Goal: Use online tool/utility: Utilize a website feature to perform a specific function

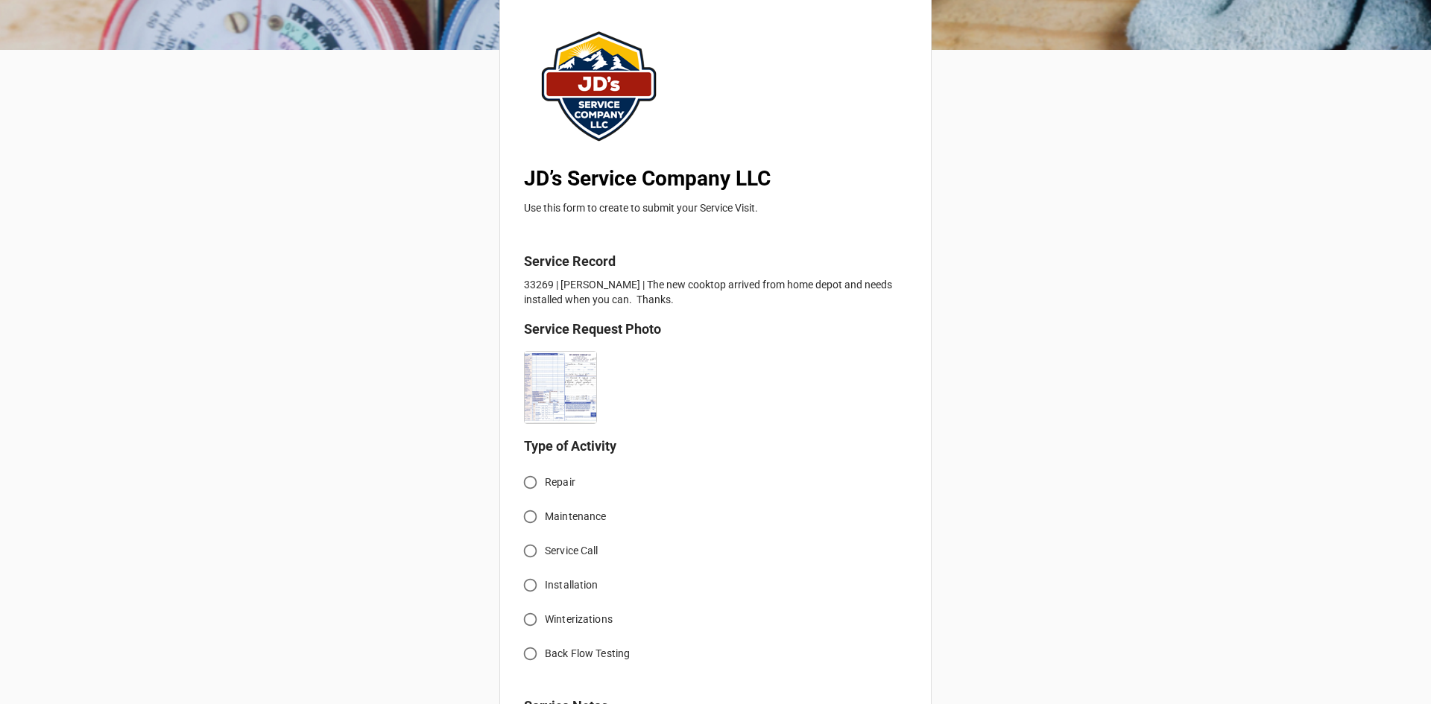
scroll to position [149, 0]
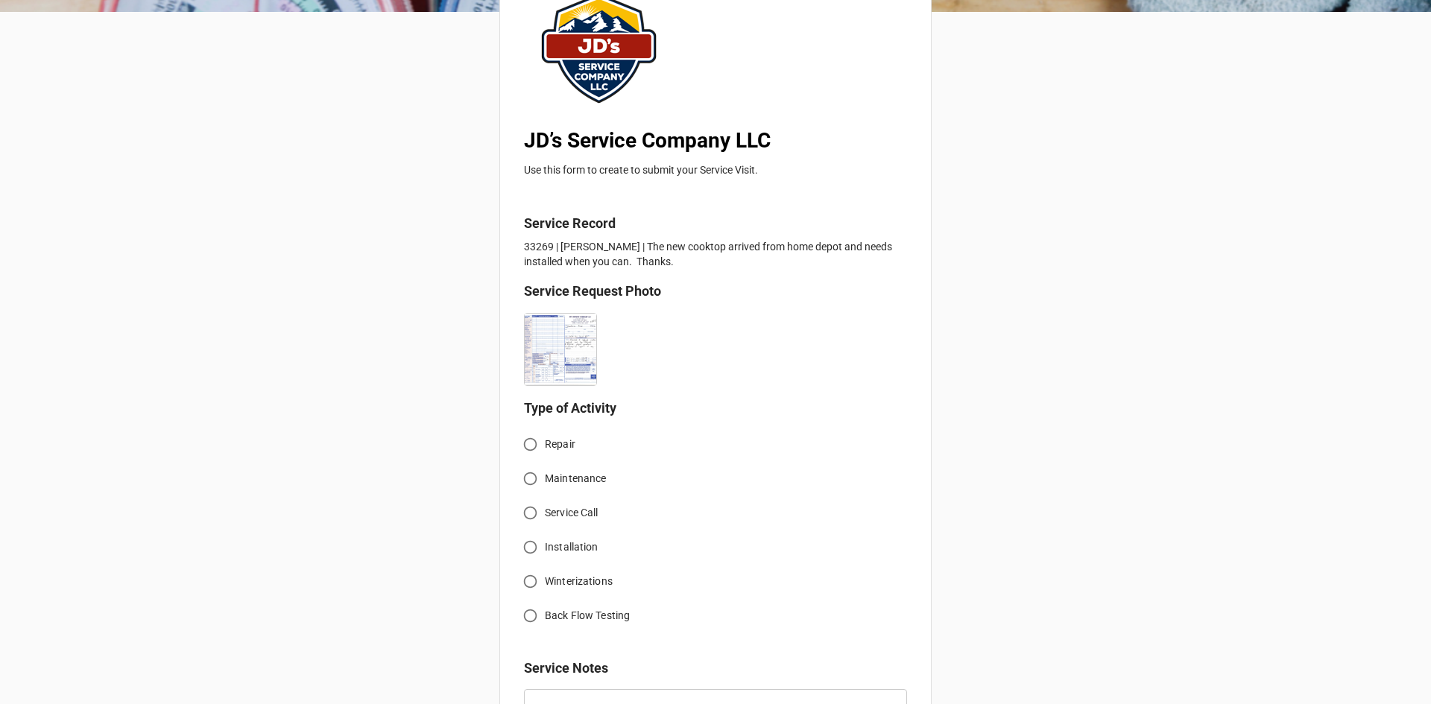
click at [528, 514] on input "Service Call" at bounding box center [530, 513] width 29 height 29
radio input "true"
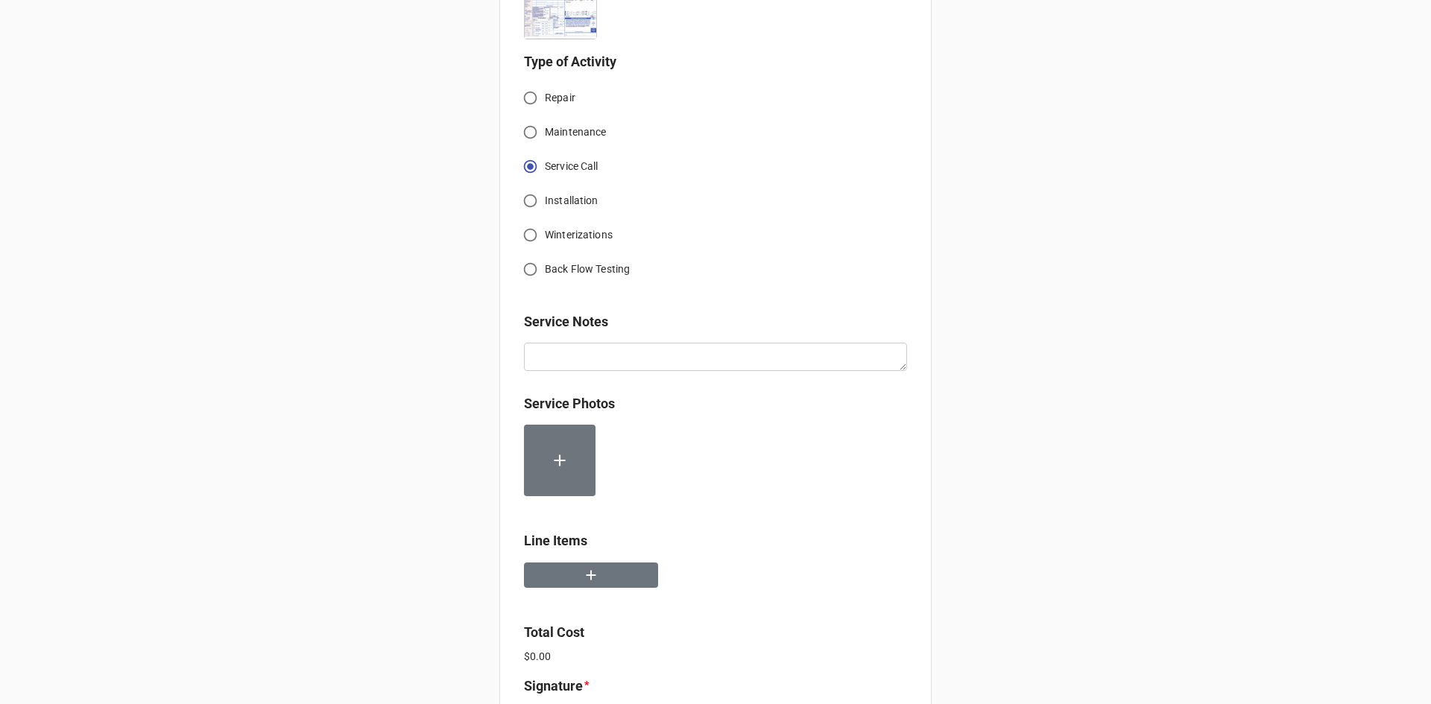
scroll to position [522, 0]
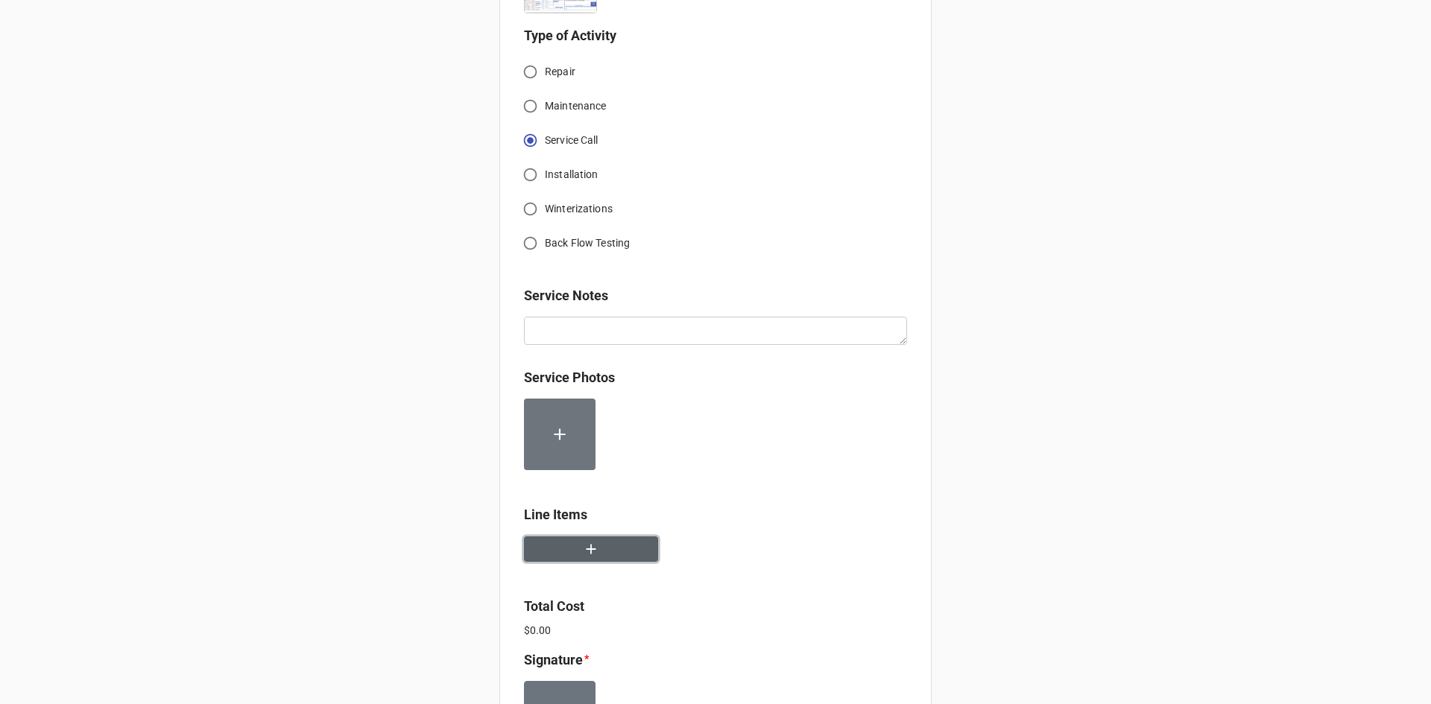
click at [596, 555] on button "button" at bounding box center [591, 550] width 134 height 26
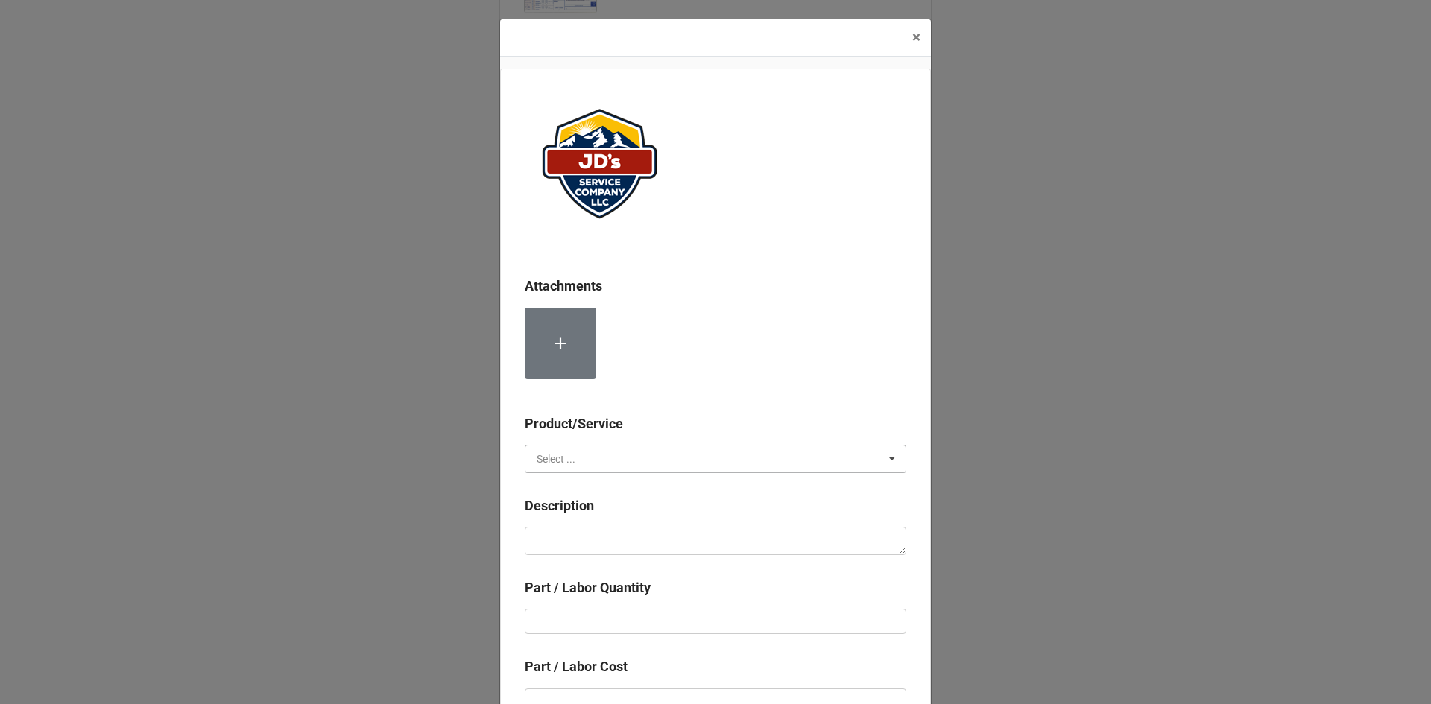
click at [647, 455] on input "text" at bounding box center [716, 459] width 380 height 27
click at [581, 488] on div "Services" at bounding box center [716, 487] width 380 height 28
click at [617, 543] on textarea at bounding box center [716, 541] width 382 height 28
paste textarea "9:00am-10:30am; Service Address: [STREET_ADDRESS][PERSON_NAME] Removed and repl…"
type textarea "x"
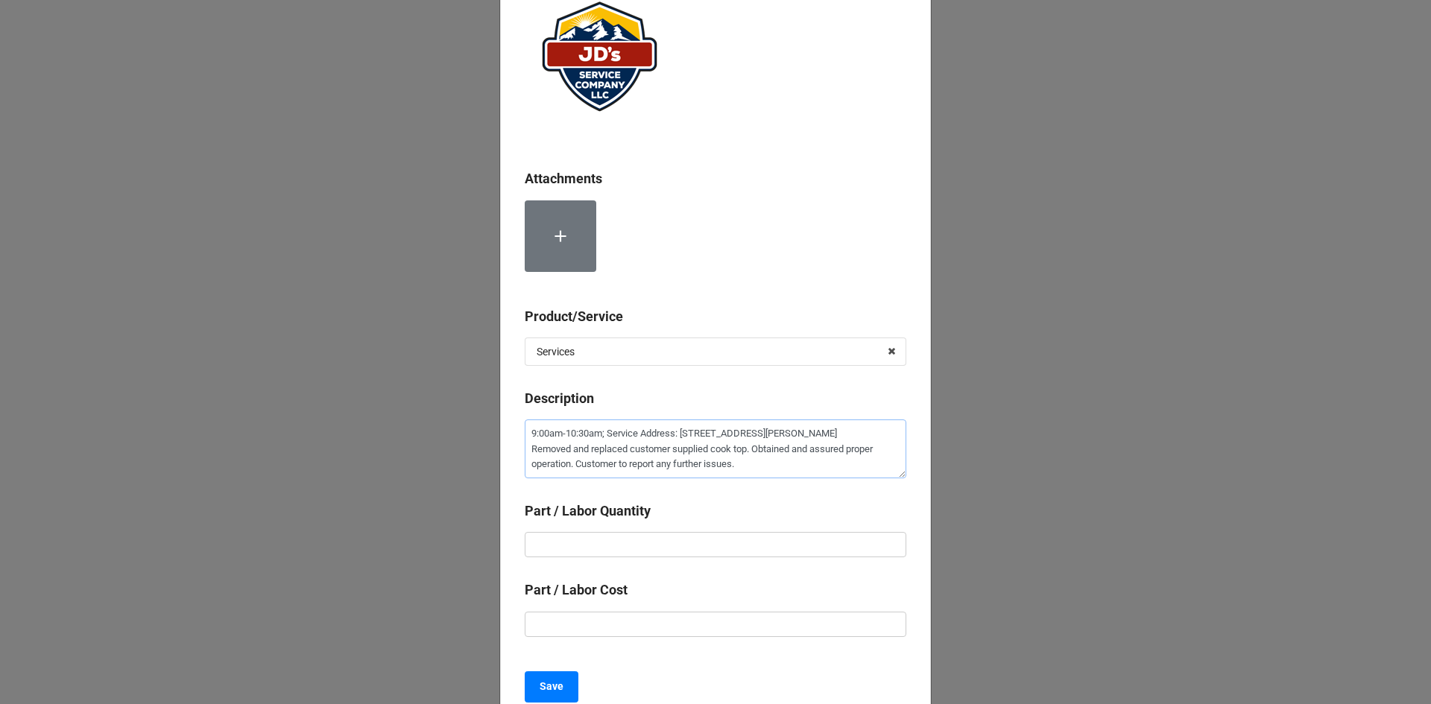
scroll to position [149, 0]
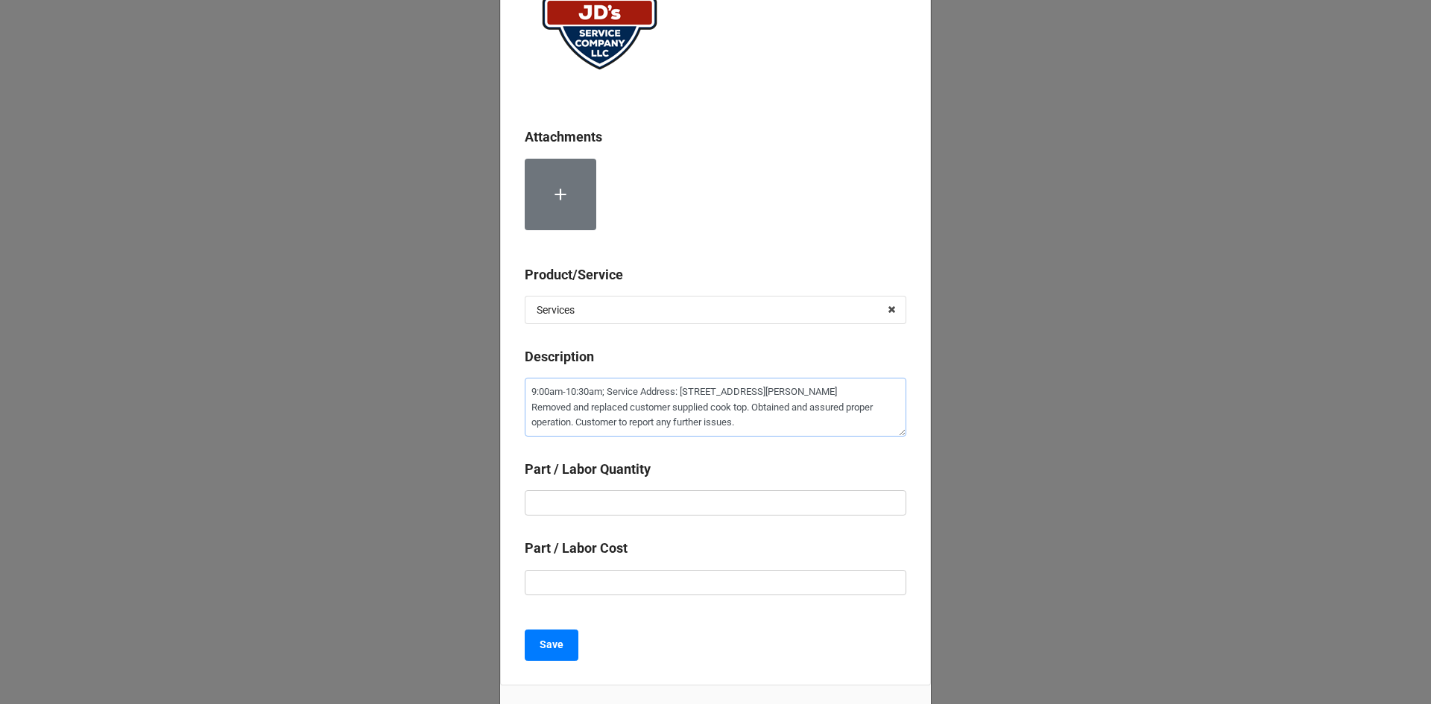
type textarea "9:00am-10:30am; Service Address: [STREET_ADDRESS][PERSON_NAME] Removed and repl…"
click at [572, 502] on input "text" at bounding box center [716, 502] width 382 height 25
type textarea "x"
type input "1"
type textarea "x"
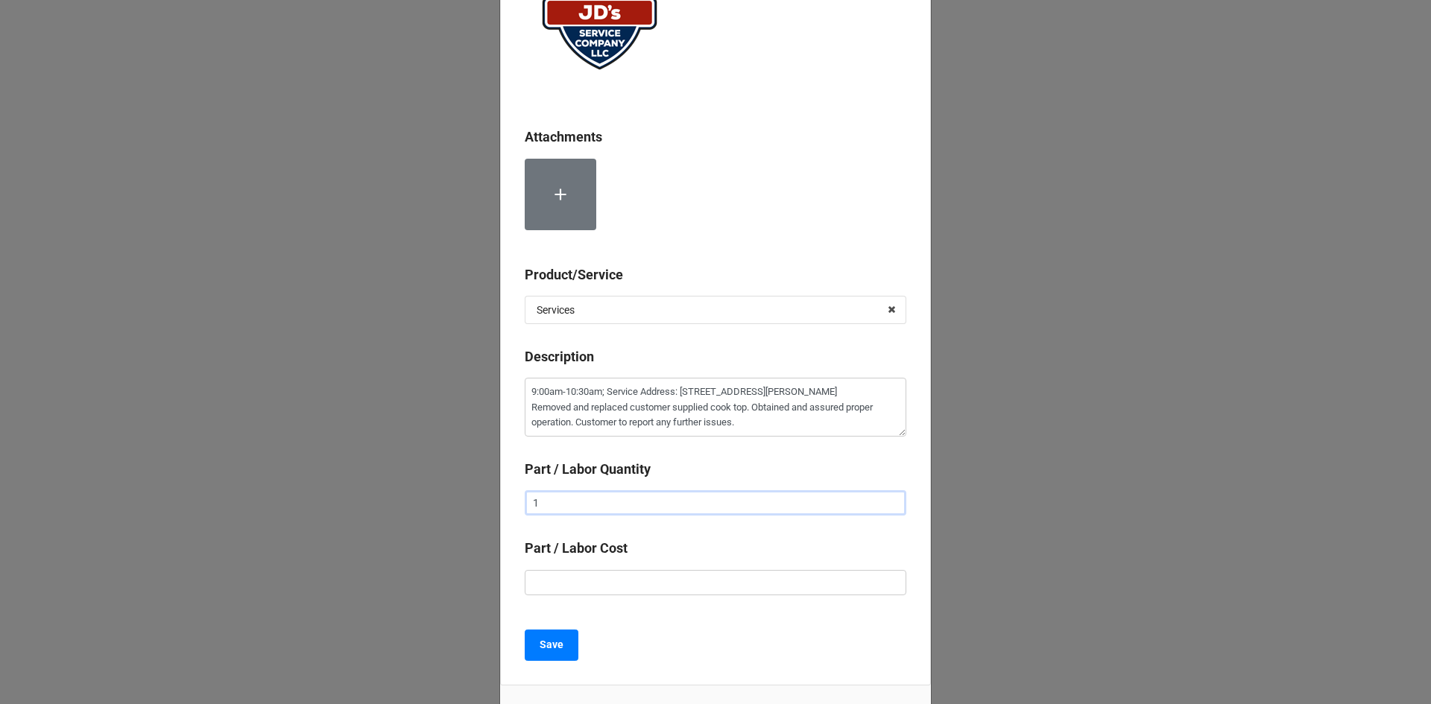
type input "1."
type textarea "x"
type input "1.5"
type textarea "x"
type input "$2.00"
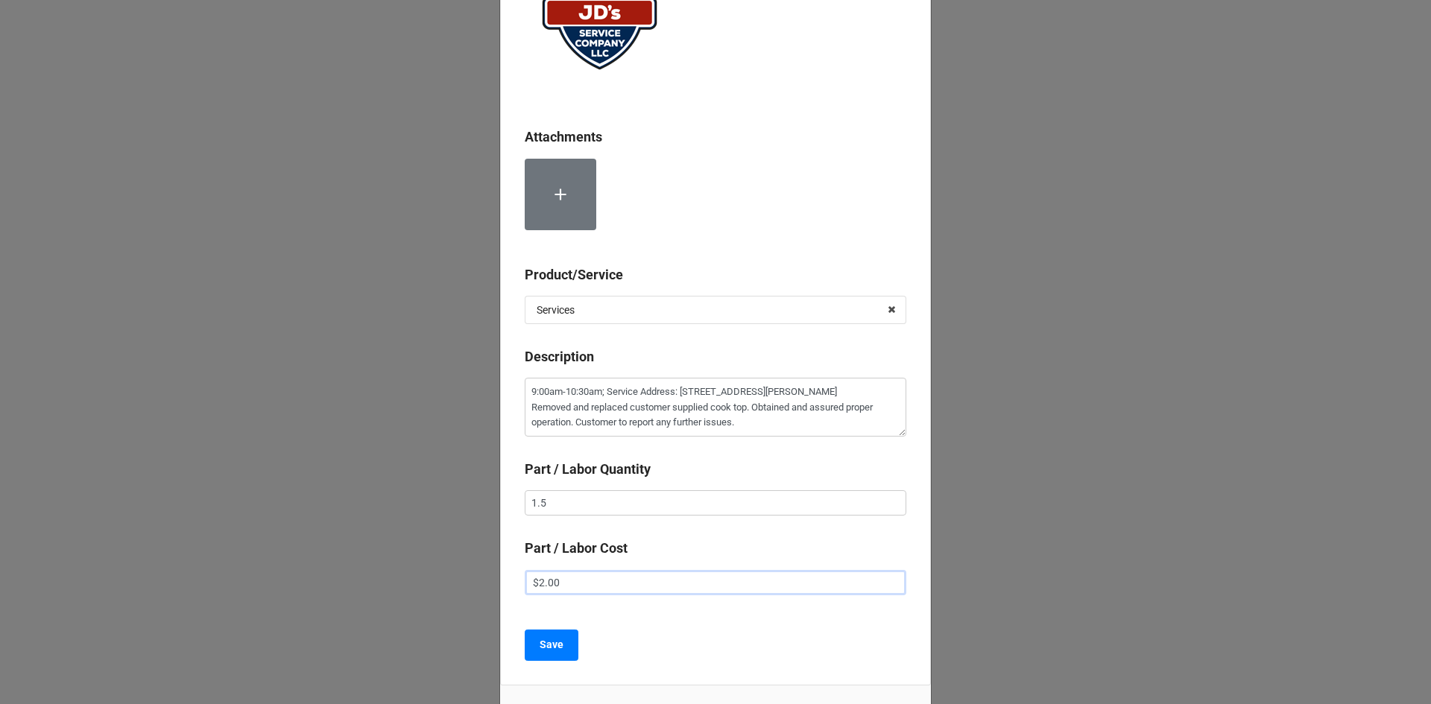
type textarea "x"
type input "$22.00"
type textarea "x"
type input "$225.00"
click at [564, 649] on button "Save" at bounding box center [552, 645] width 54 height 31
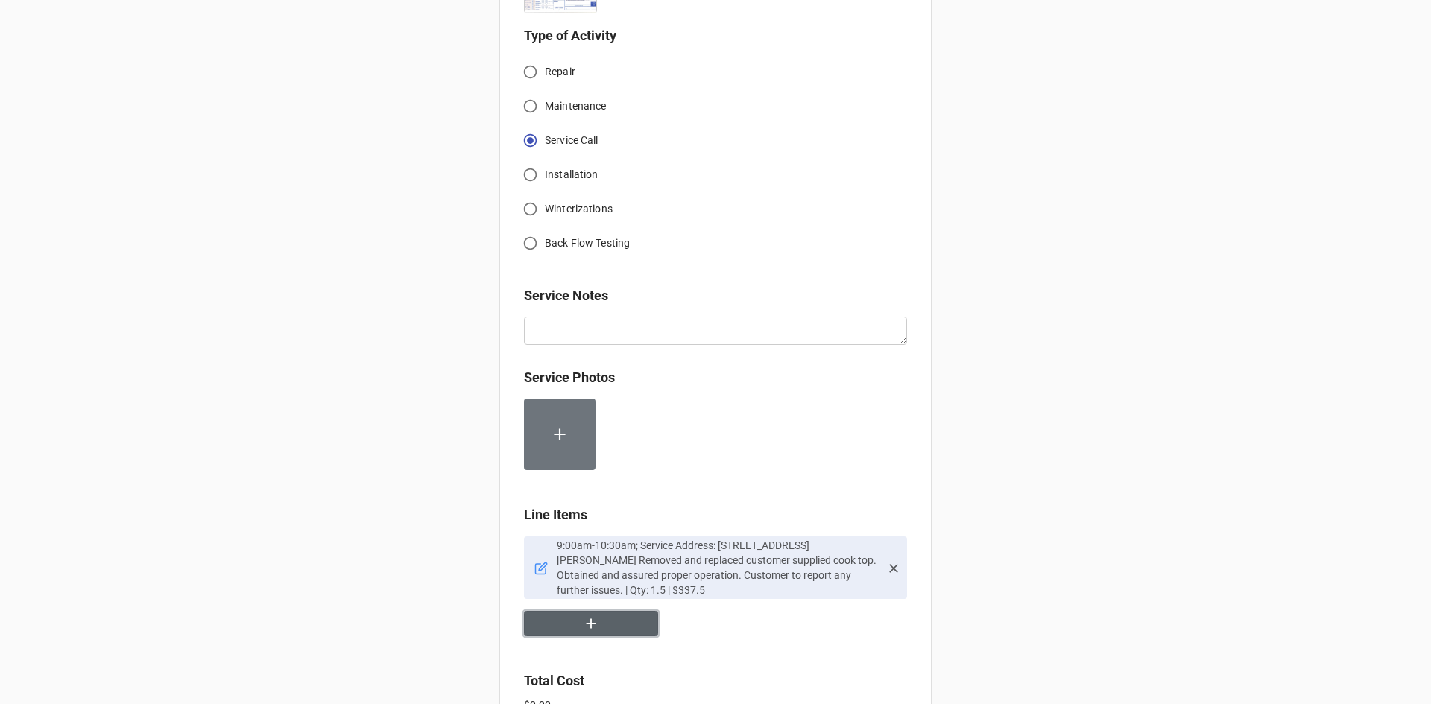
click at [596, 611] on button "button" at bounding box center [591, 624] width 134 height 26
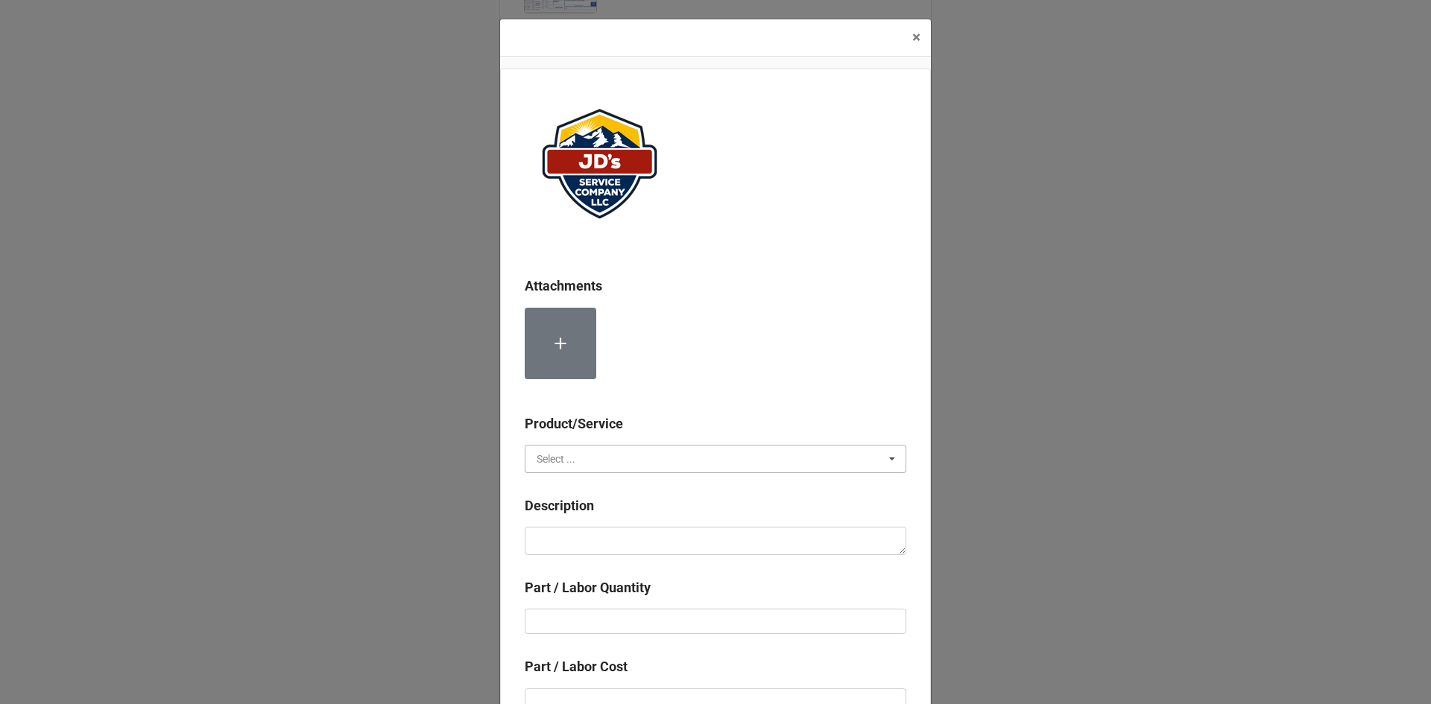
click at [637, 456] on input "text" at bounding box center [716, 459] width 380 height 27
click at [628, 518] on div "Material Cost" at bounding box center [716, 514] width 380 height 28
click at [640, 543] on textarea at bounding box center [716, 541] width 382 height 28
type textarea "x"
type textarea "L"
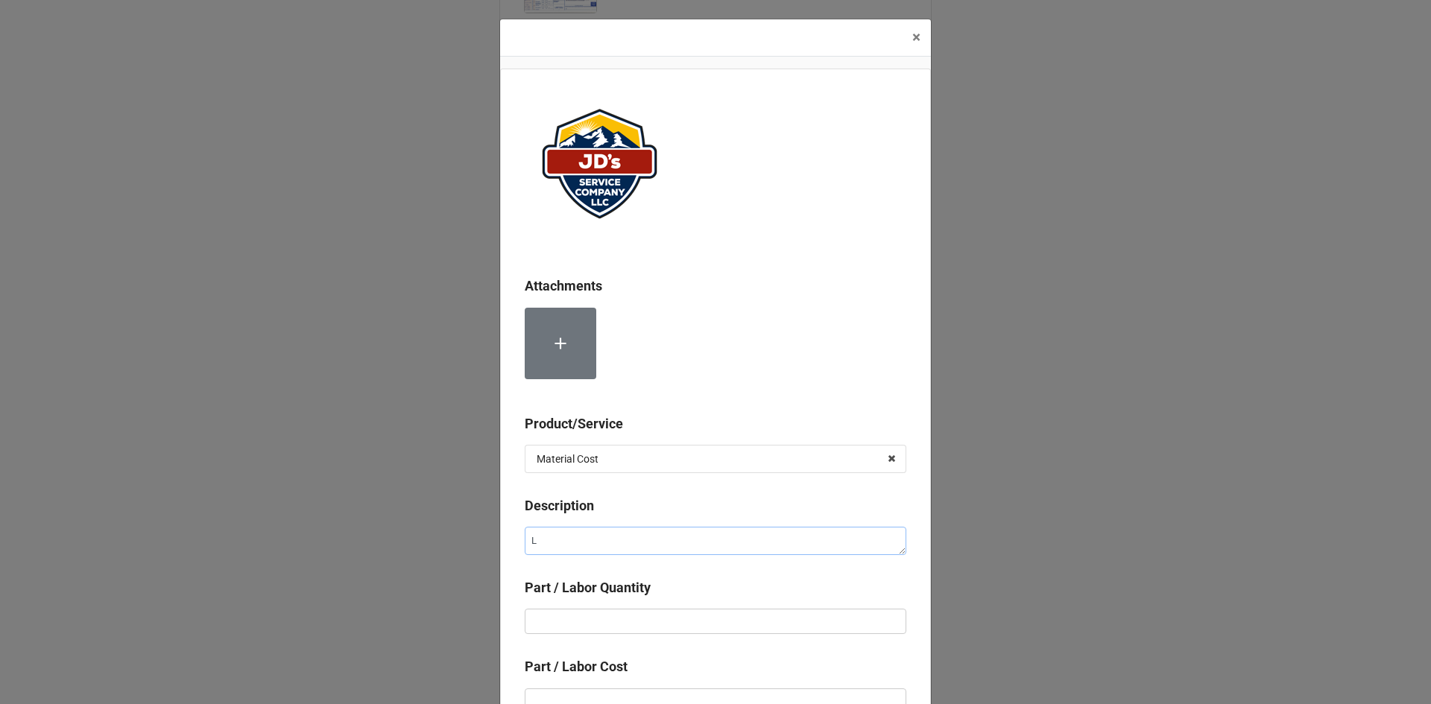
type textarea "x"
type textarea "La"
type textarea "x"
type textarea "Lab"
type textarea "x"
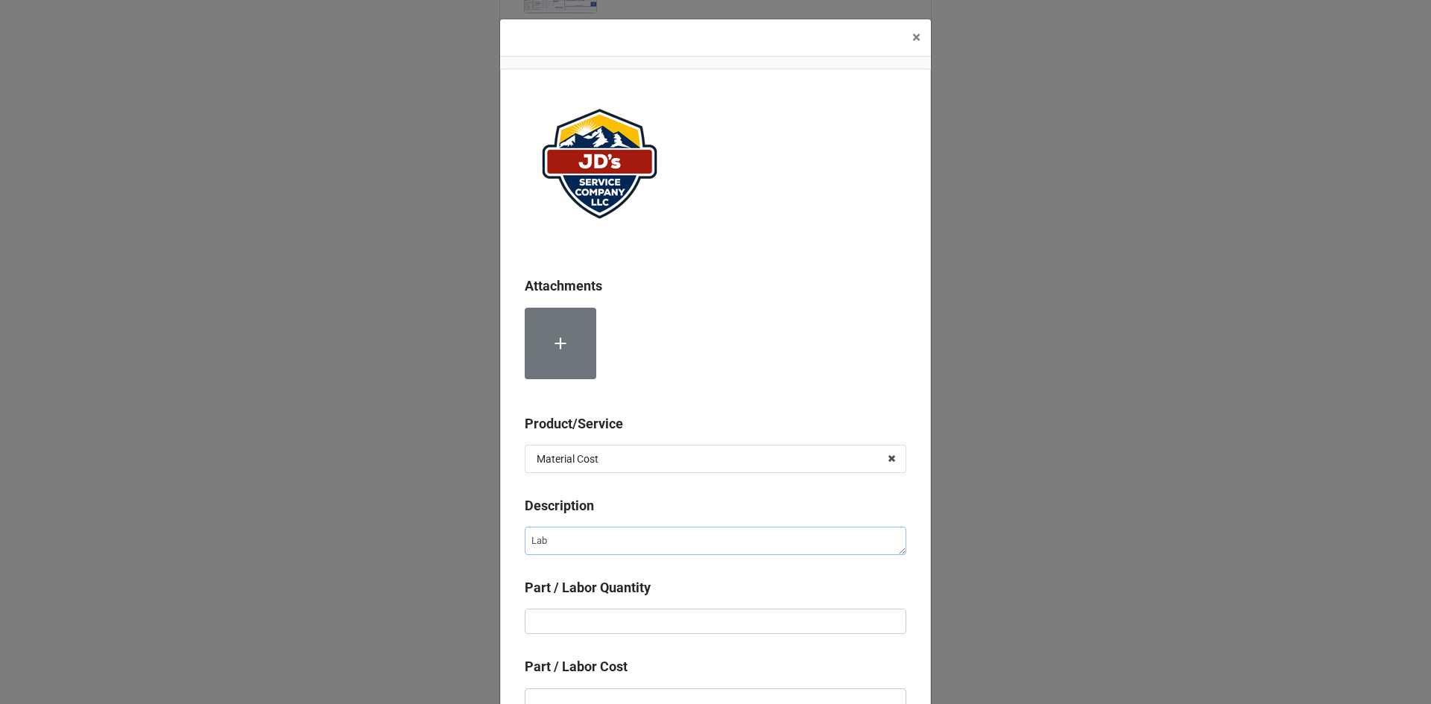
type textarea "Labo"
type textarea "x"
type textarea "Labor"
type textarea "x"
type textarea "Labor"
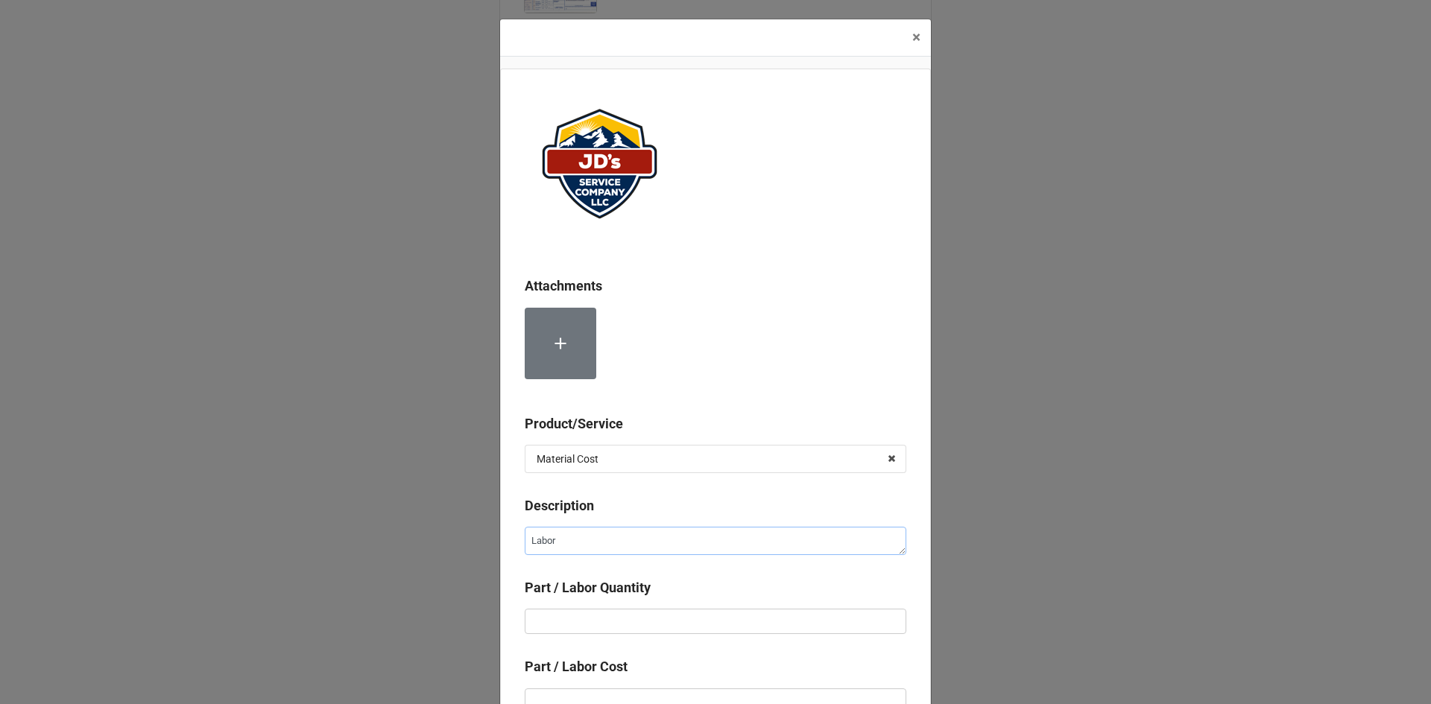
type textarea "x"
type textarea "Labor f"
type textarea "x"
type textarea "Labor fo"
type textarea "x"
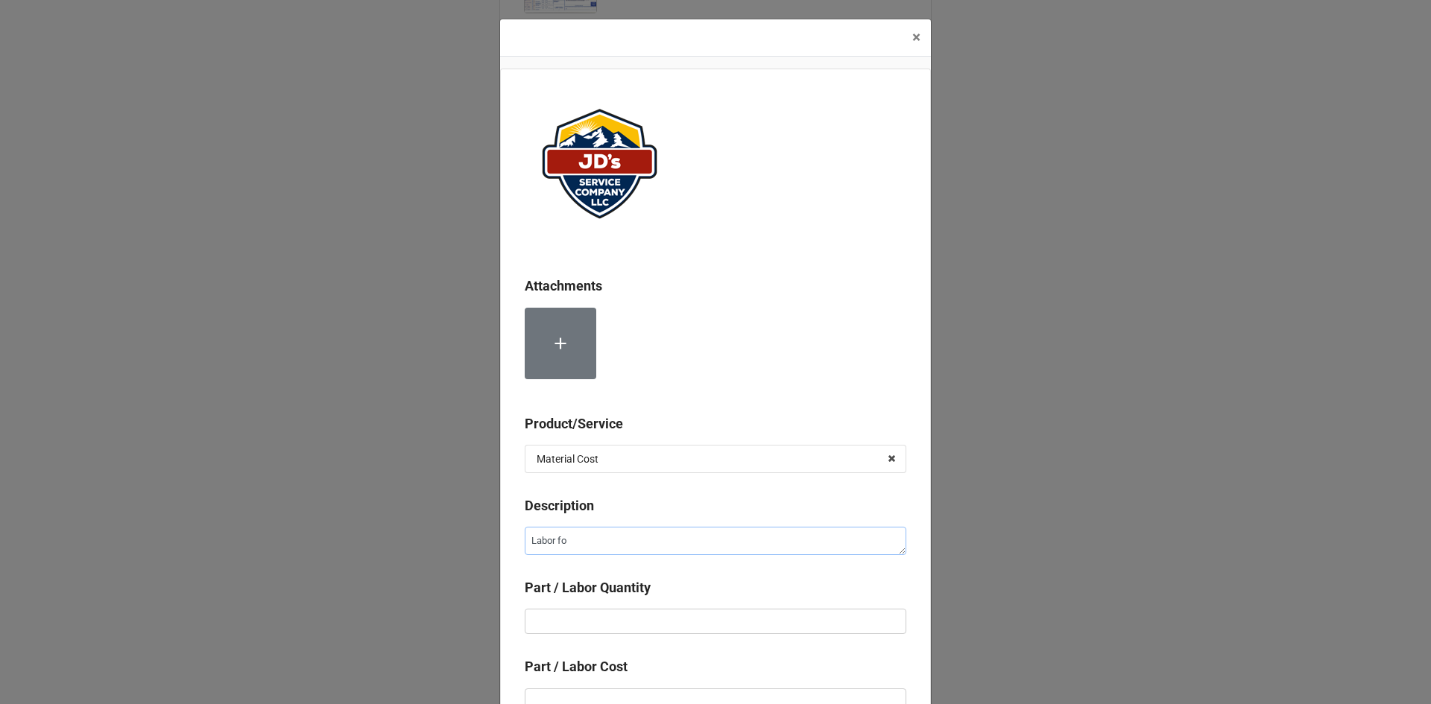
type textarea "Labor for"
type textarea "x"
type textarea "Labor for"
type textarea "x"
type textarea "Labor for 2"
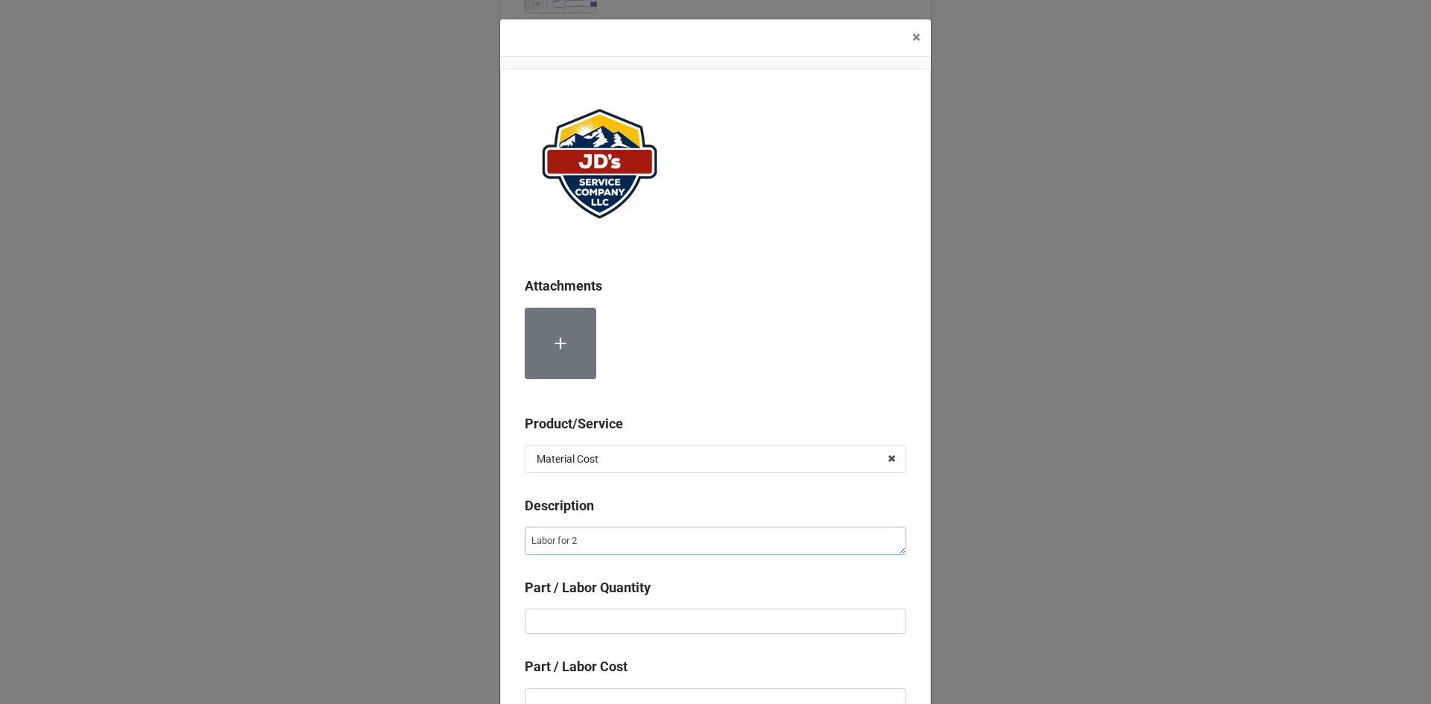
type textarea "x"
type textarea "Labor for 2n"
type textarea "x"
type textarea "Labor for 2nd"
type textarea "x"
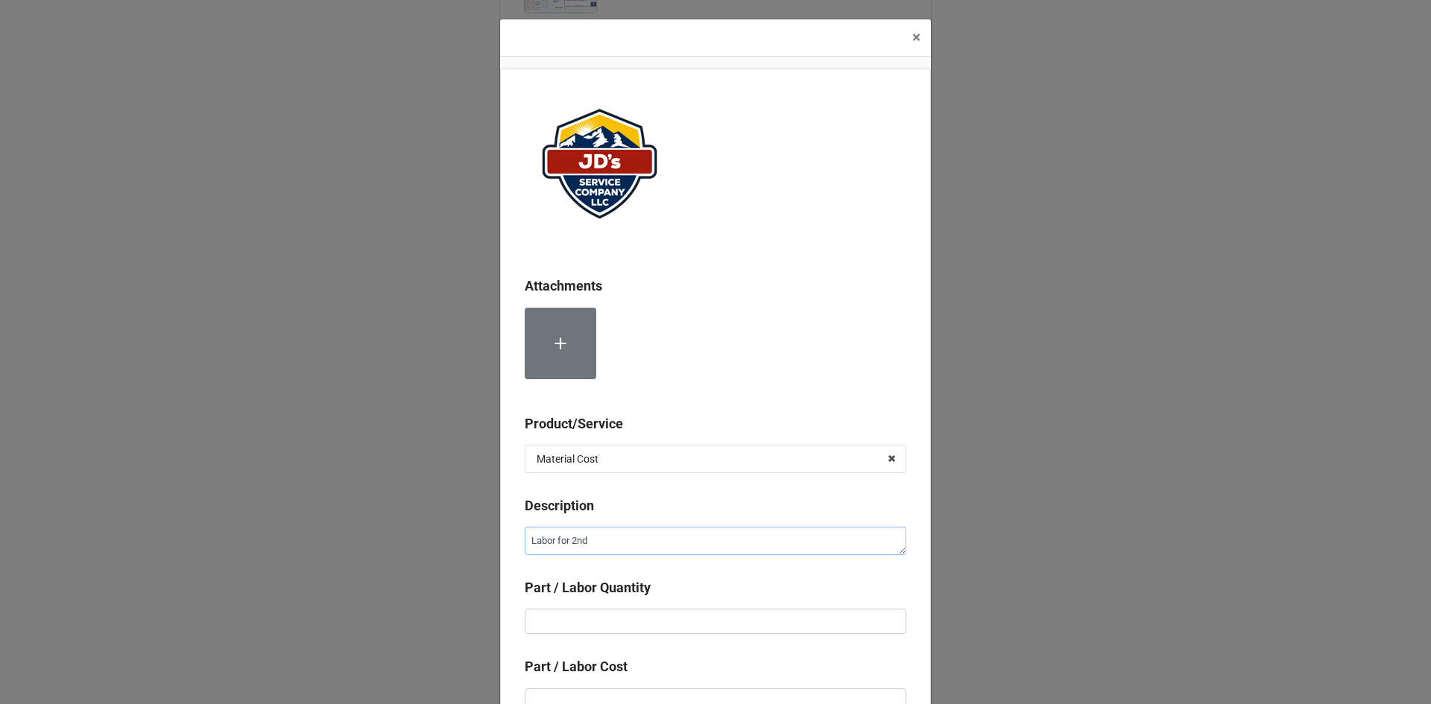
type textarea "Labor for 2nd"
type textarea "x"
type textarea "Labor for 2nd T"
type textarea "x"
type textarea "Labor for 2nd Te"
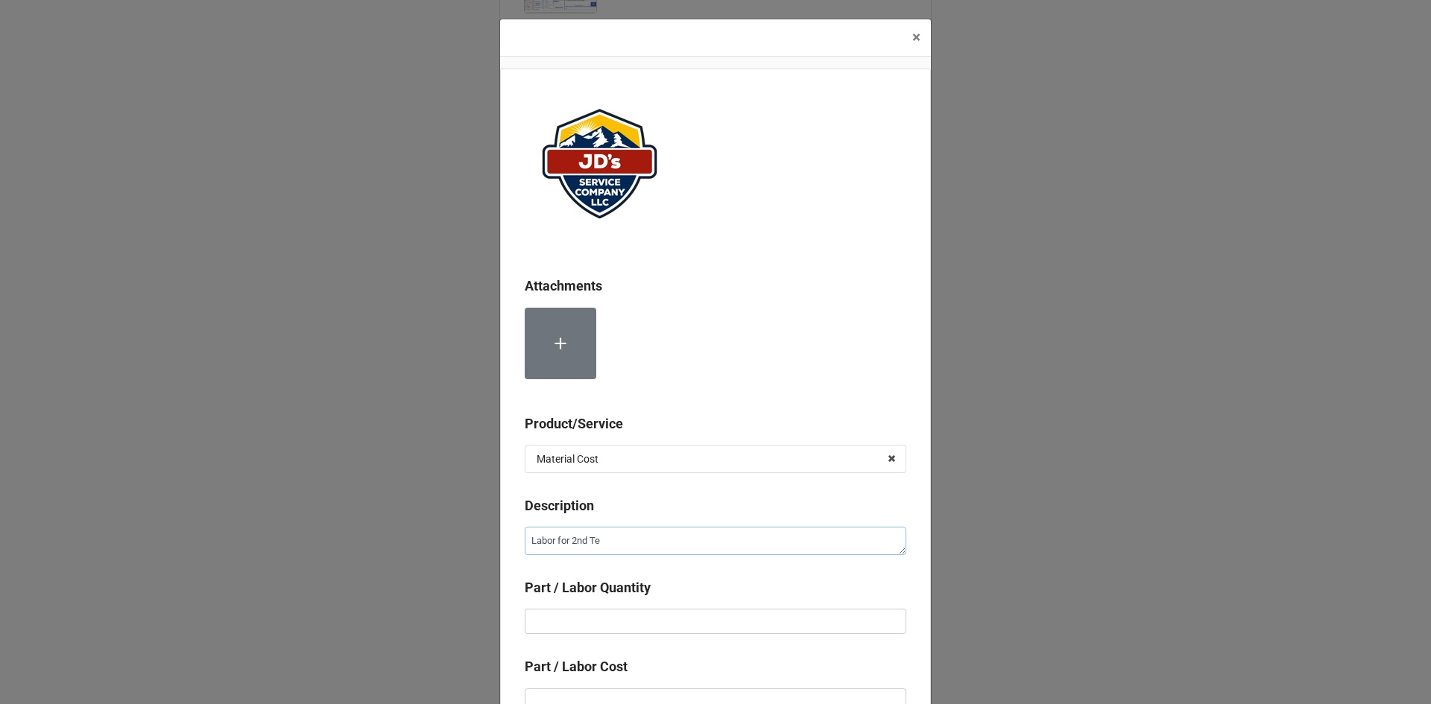
type textarea "x"
type textarea "Labor for 2nd Tec"
type textarea "x"
type textarea "Labor for 2nd Tech"
type textarea "x"
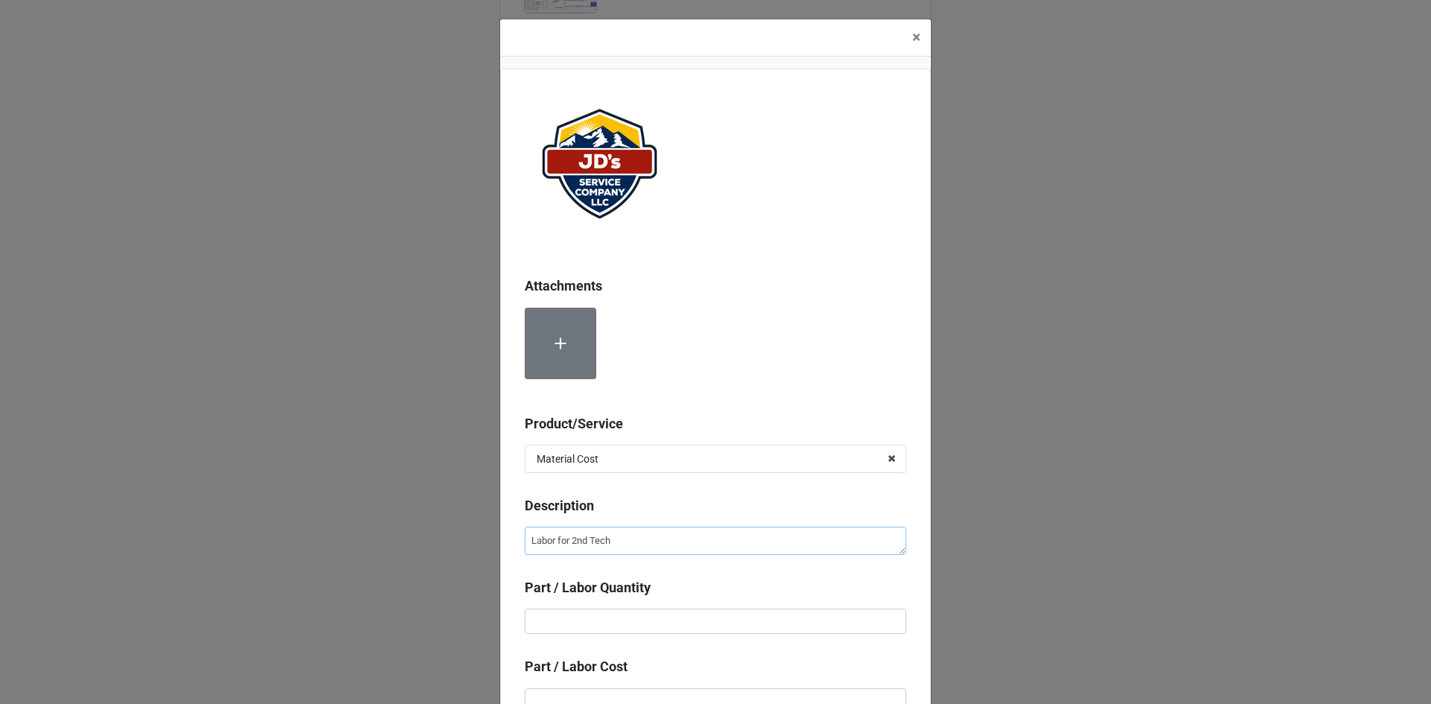
type textarea "Labor for 2nd Techn"
type textarea "x"
type textarea "Labor for 2nd Techni"
type textarea "x"
type textarea "Labor for 2nd Technic"
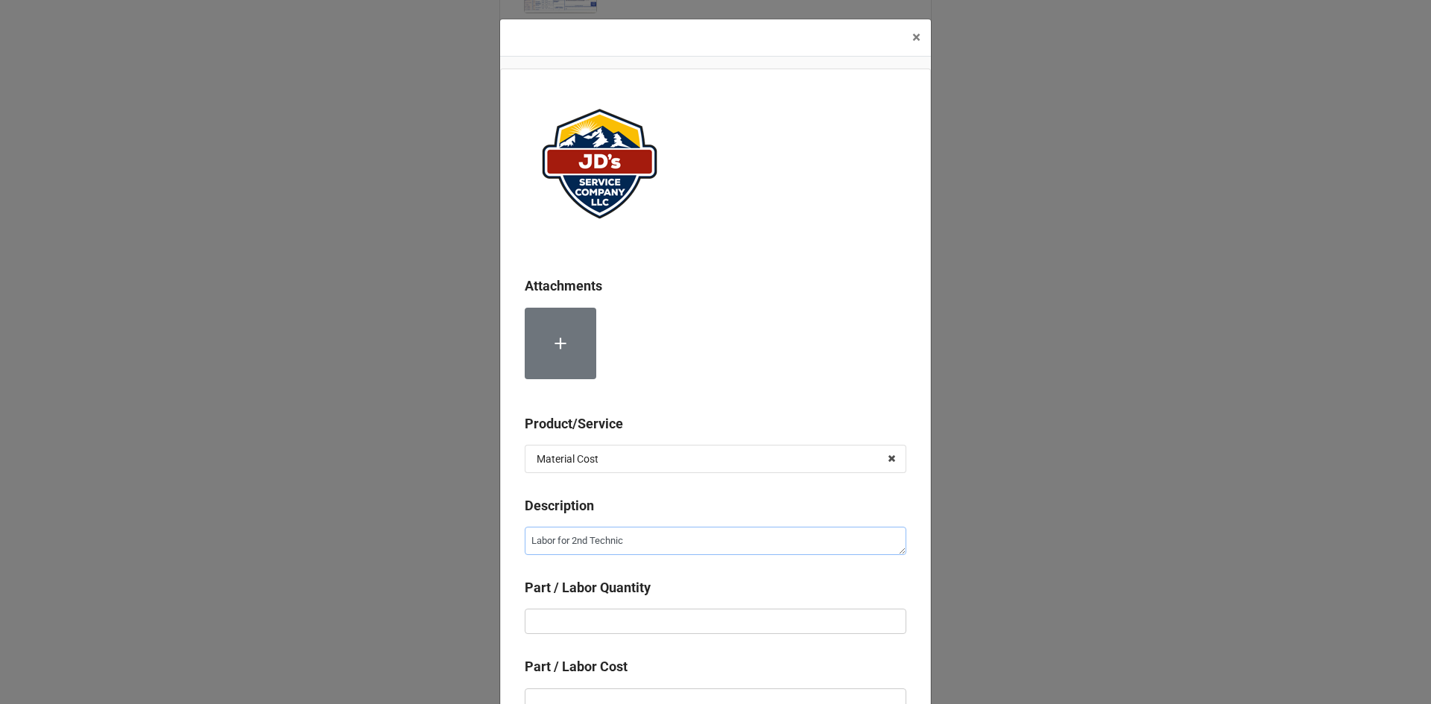
type textarea "x"
type textarea "Labor for 2nd Technici"
type textarea "x"
type textarea "Labor for 2nd Technicia"
type textarea "x"
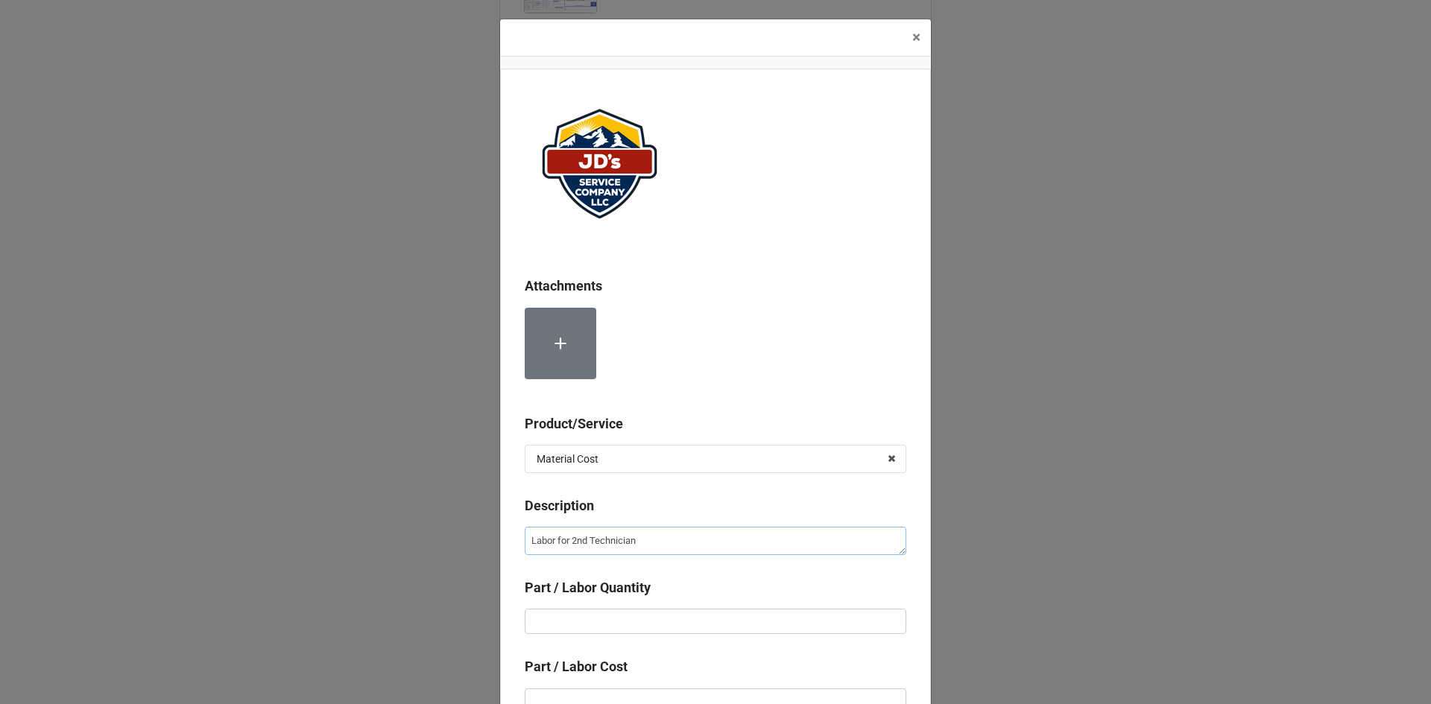
type textarea "Labor for 2nd Technician"
click at [719, 626] on input "text" at bounding box center [716, 621] width 382 height 25
type textarea "x"
type input "1"
type textarea "x"
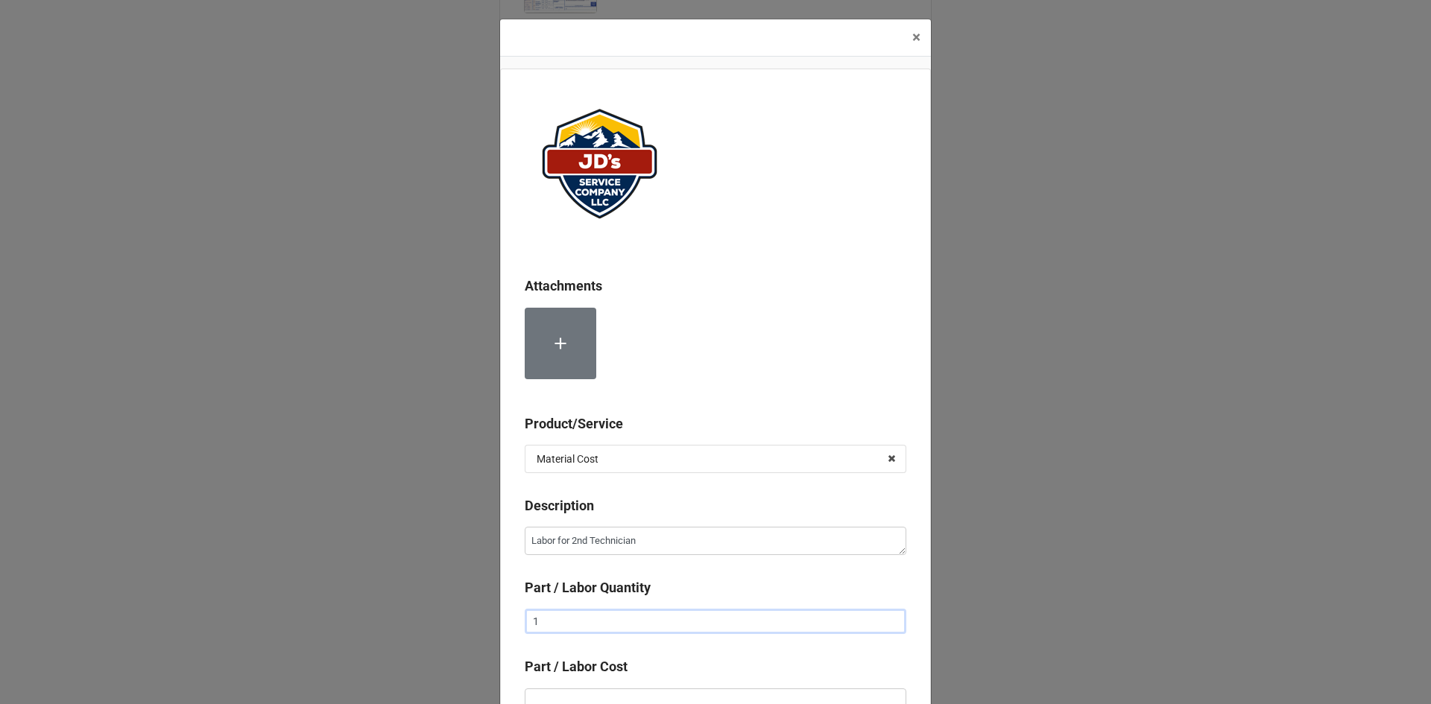
type input "1."
type textarea "x"
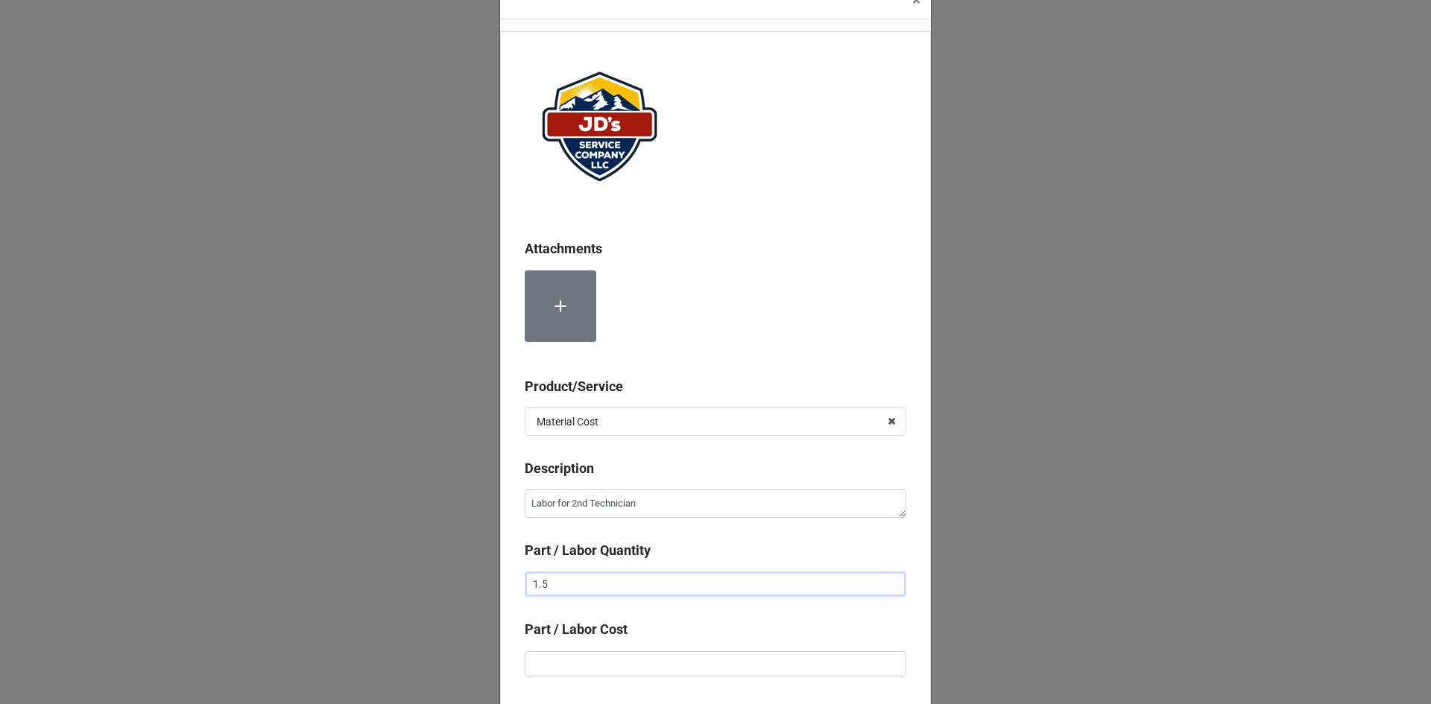
scroll to position [75, 0]
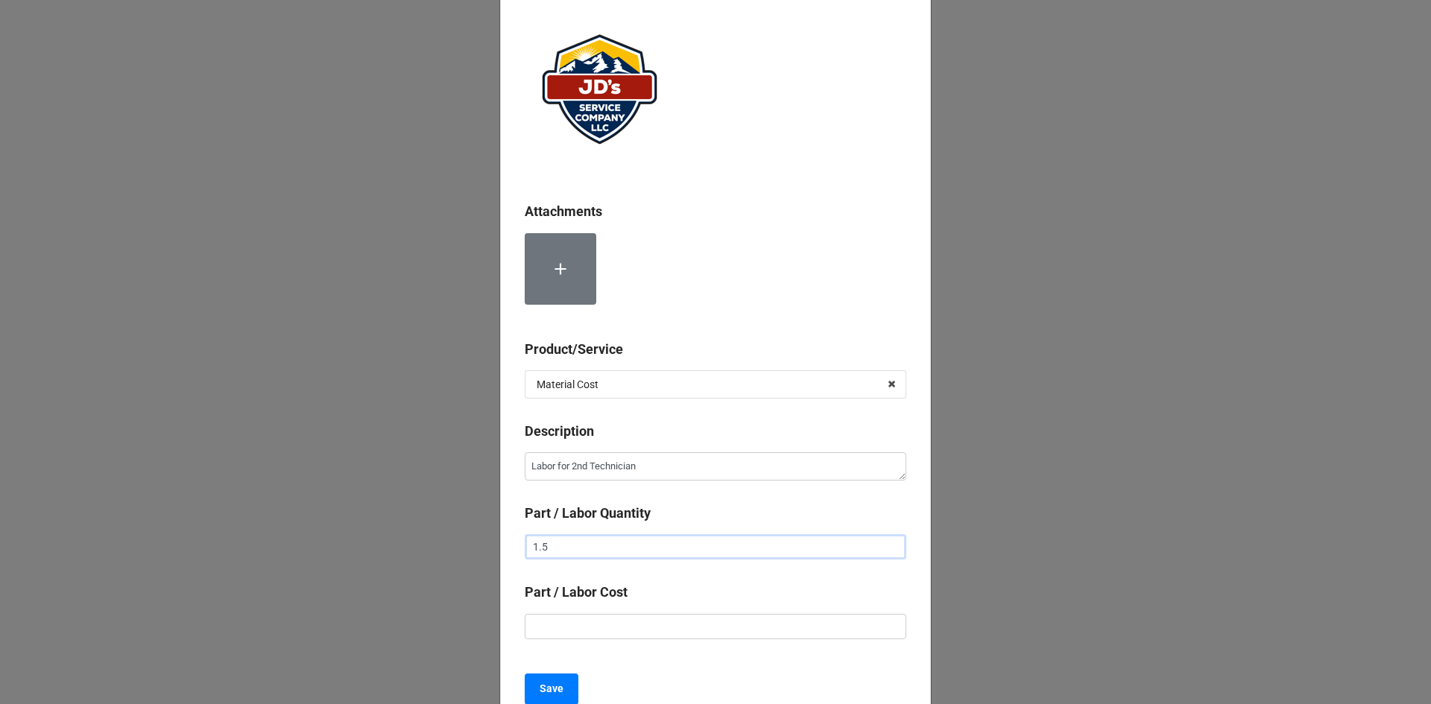
type input "1.5"
click at [842, 631] on input "text" at bounding box center [716, 626] width 382 height 25
type textarea "x"
type input "$2.00"
type textarea "x"
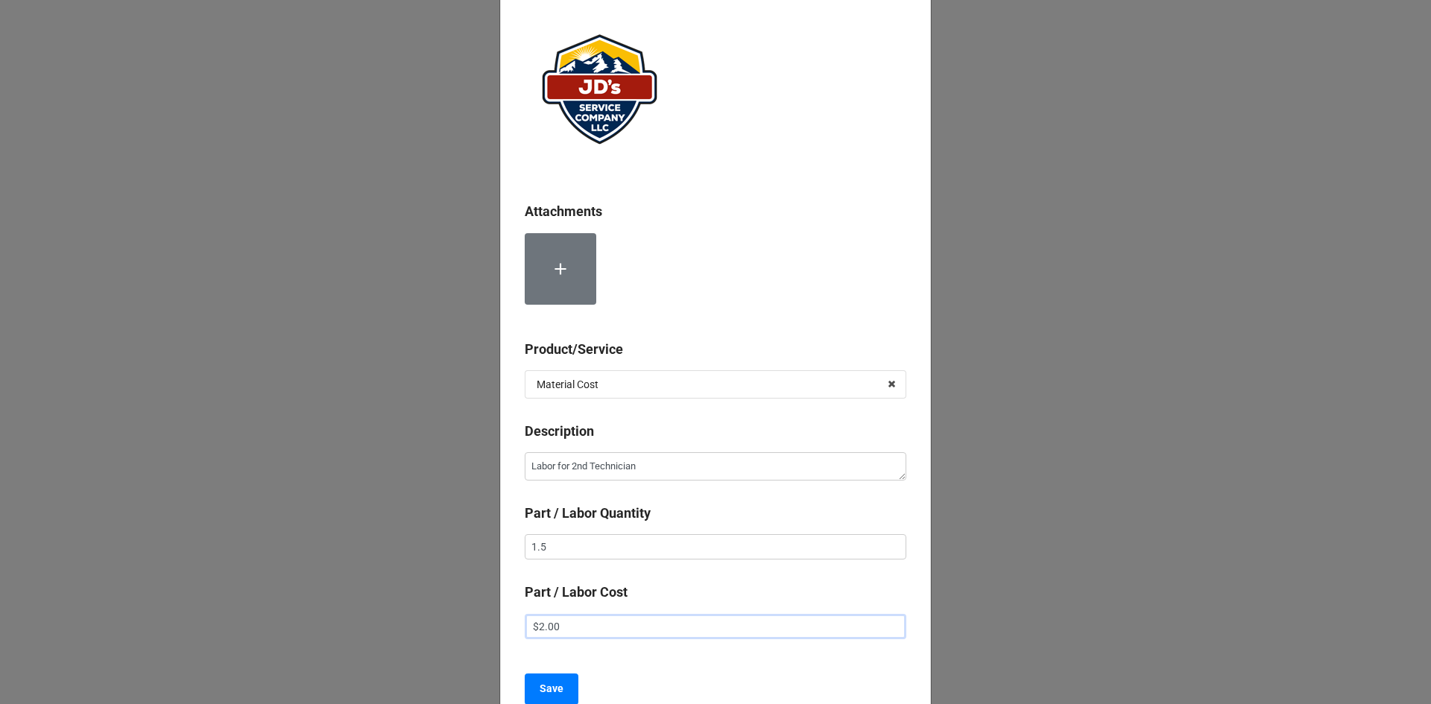
type input "$22.00"
type textarea "x"
type input "$225.00"
click at [763, 660] on div "Attachments Product/Service Material Cost Services Material Cost Description La…" at bounding box center [715, 362] width 431 height 736
click at [549, 687] on b "Save" at bounding box center [552, 689] width 24 height 16
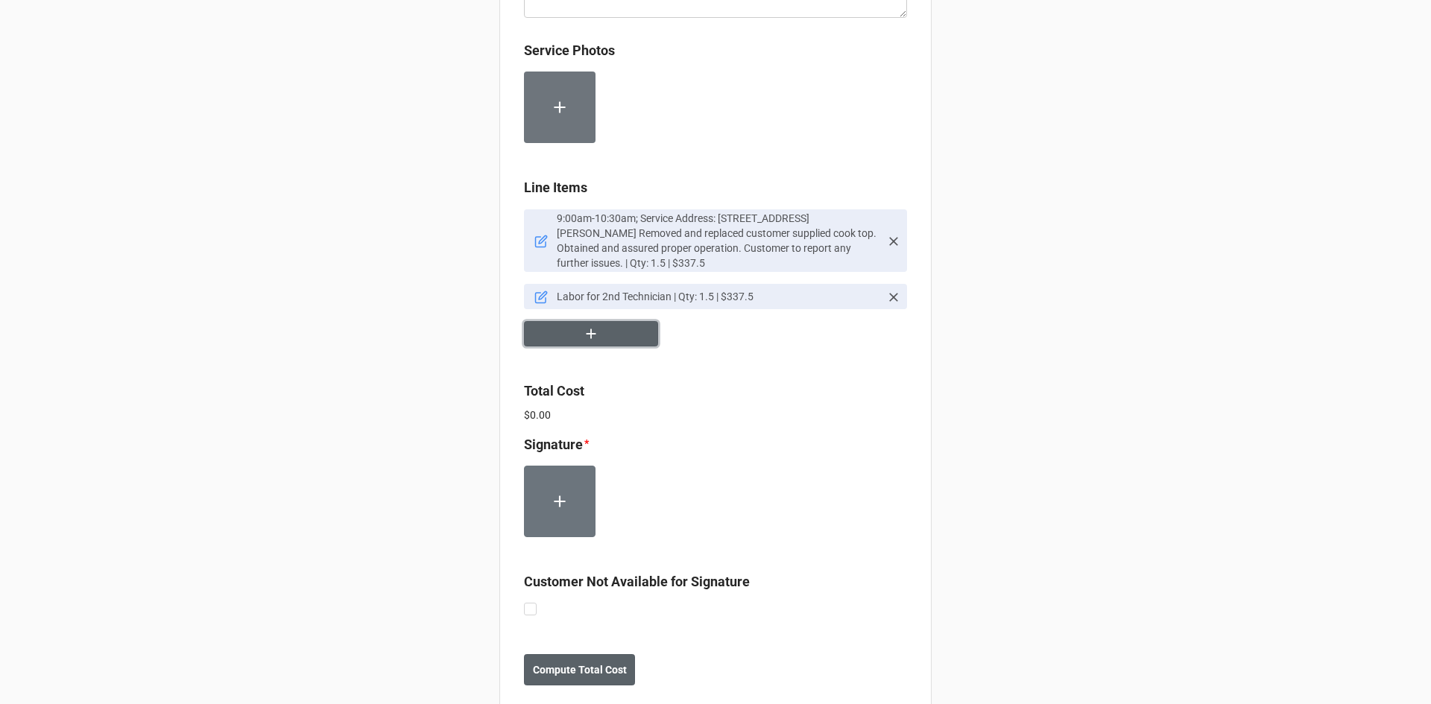
scroll to position [865, 0]
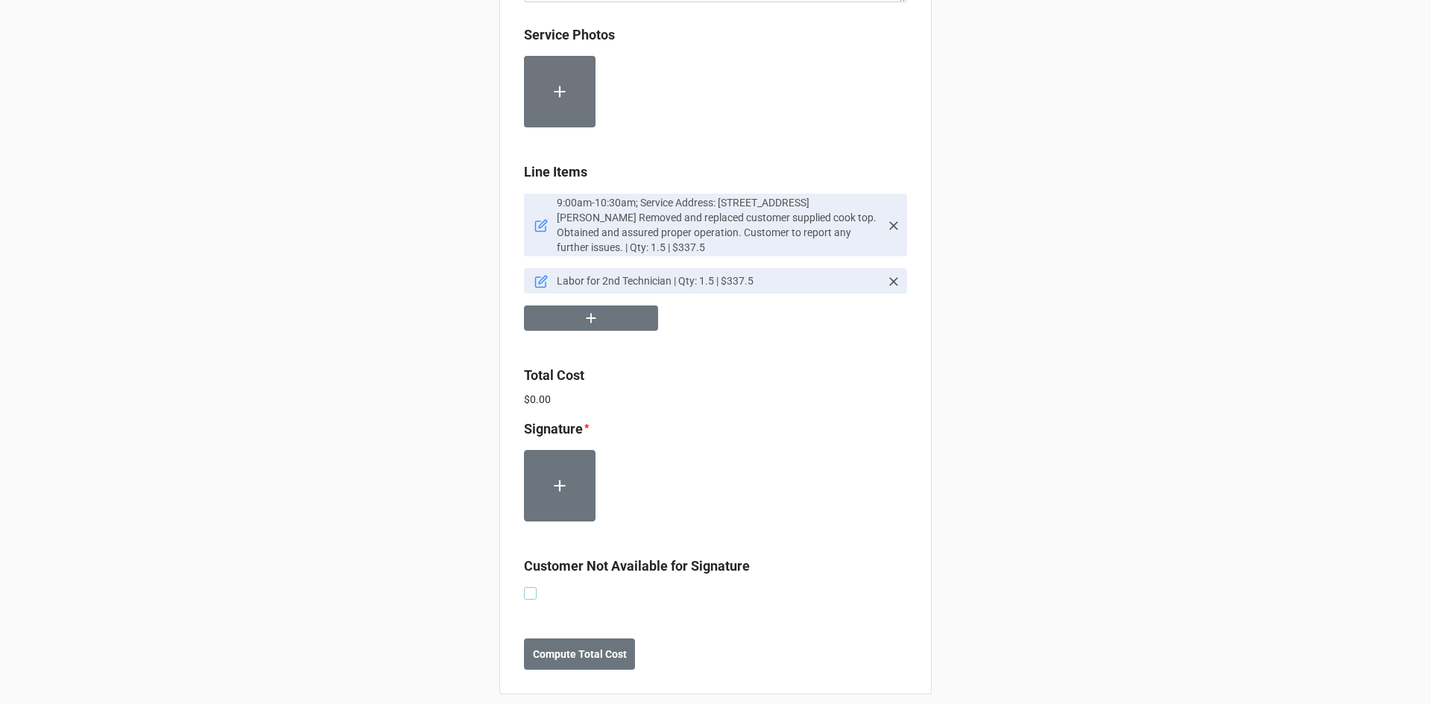
click at [528, 587] on label at bounding box center [530, 587] width 13 height 0
checkbox input "true"
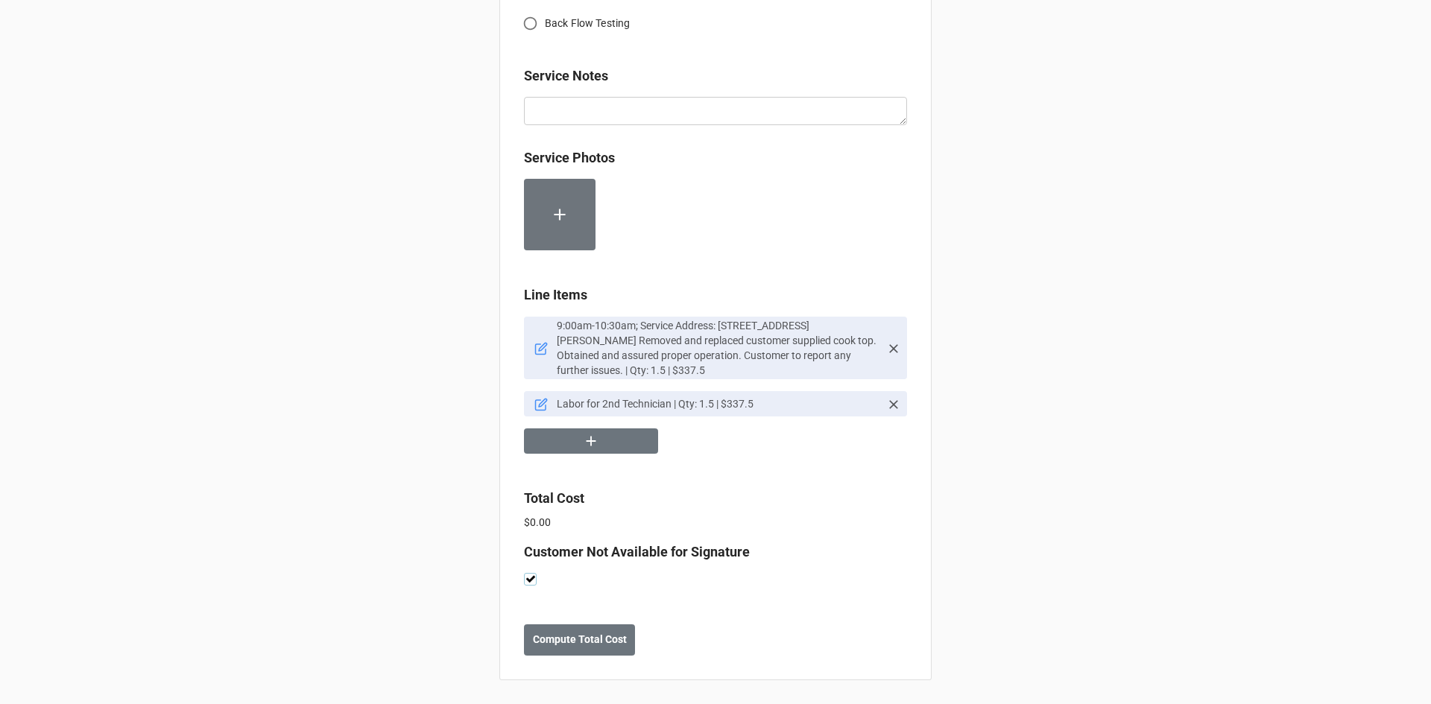
scroll to position [728, 0]
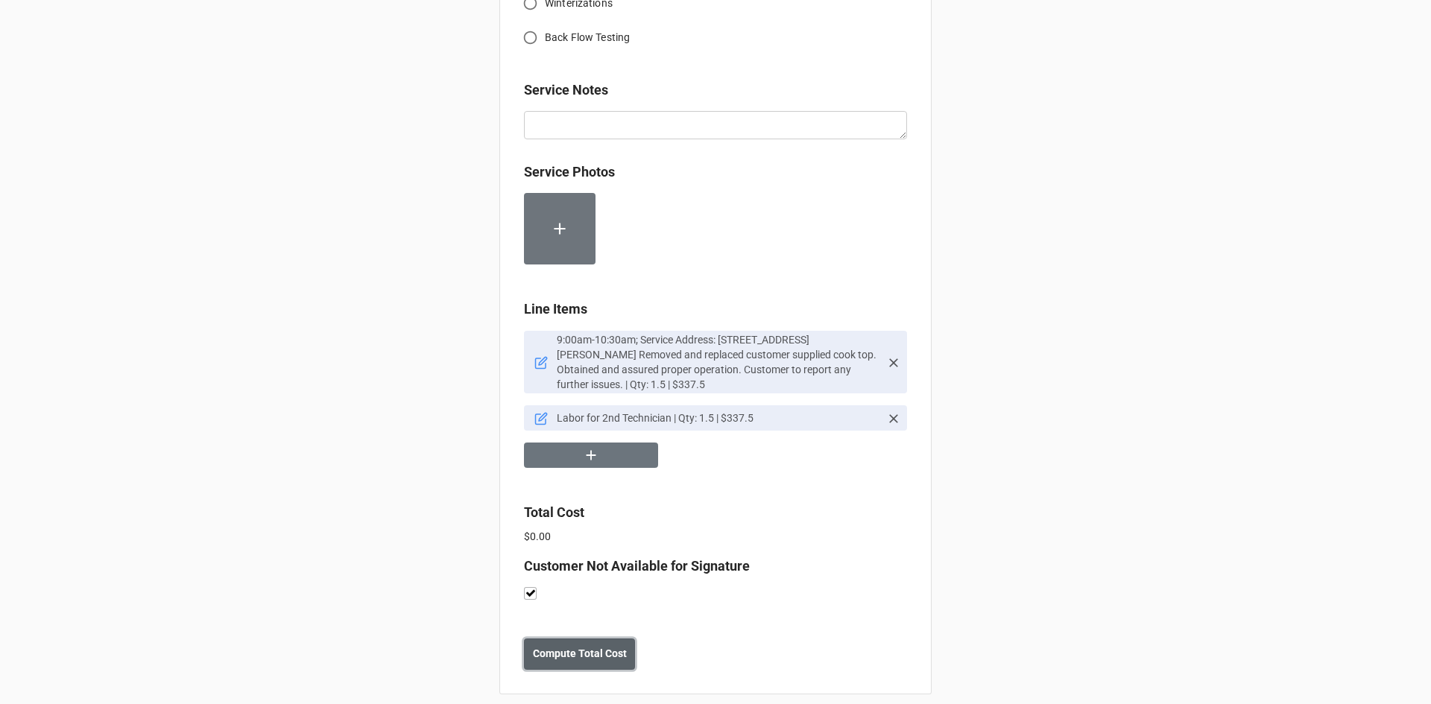
click at [602, 648] on b "Compute Total Cost" at bounding box center [580, 654] width 94 height 16
click at [549, 646] on b "Save" at bounding box center [551, 654] width 24 height 16
